Goal: Browse casually: Explore the website without a specific task or goal

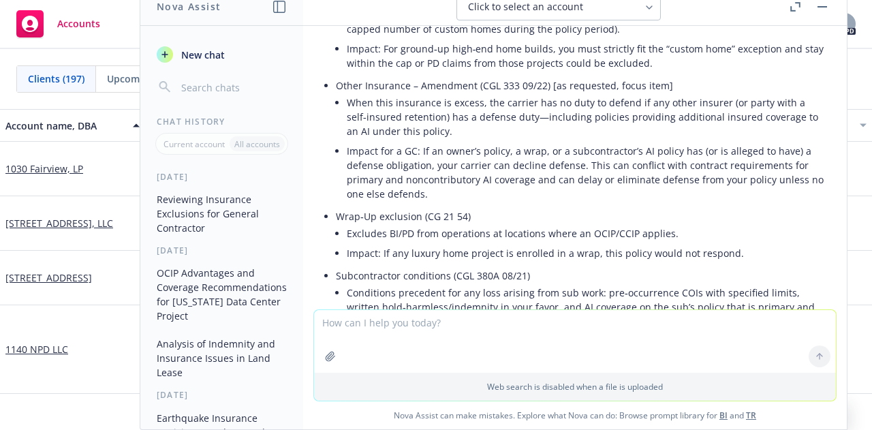
scroll to position [123, 0]
